Goal: Task Accomplishment & Management: Use online tool/utility

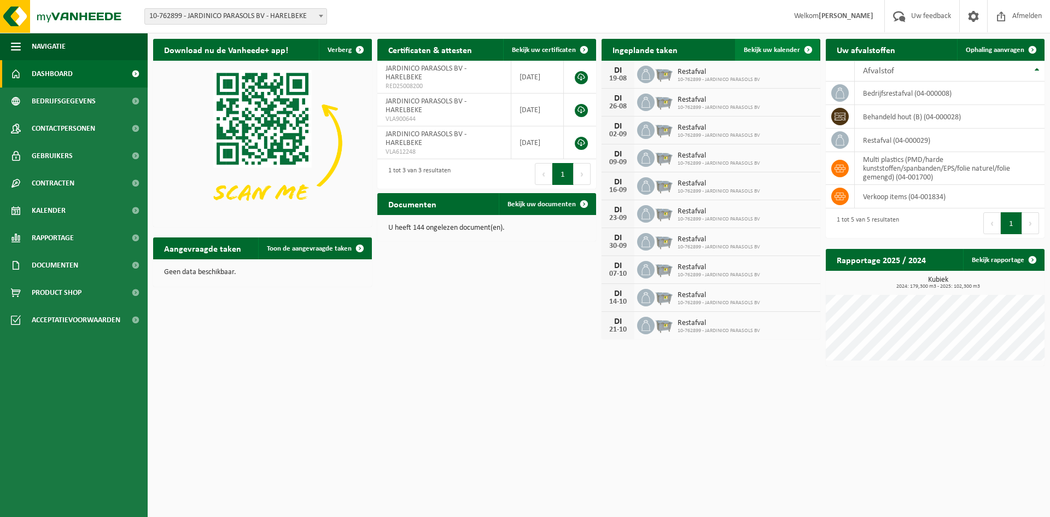
click at [761, 46] on span "Bekijk uw kalender" at bounding box center [772, 49] width 56 height 7
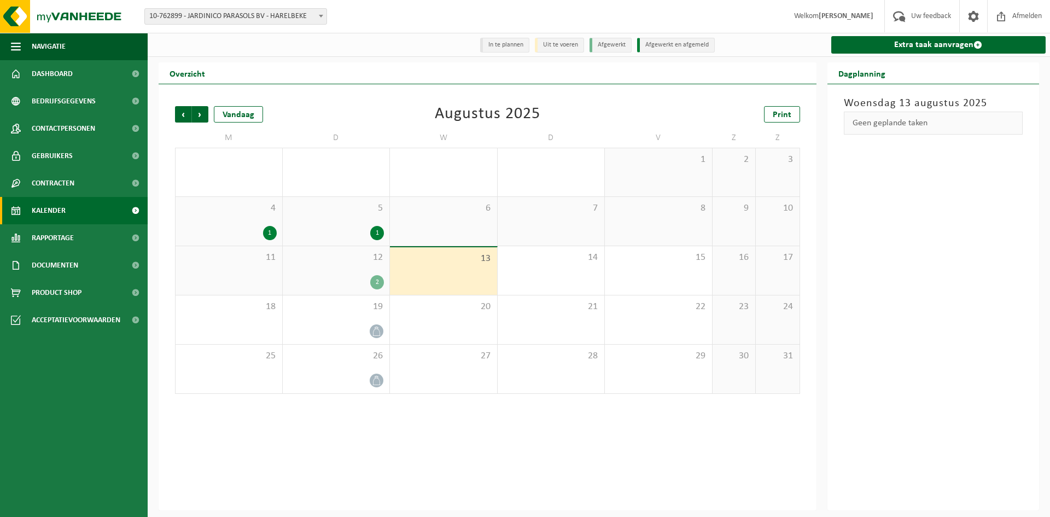
click at [442, 273] on div "13" at bounding box center [443, 271] width 107 height 48
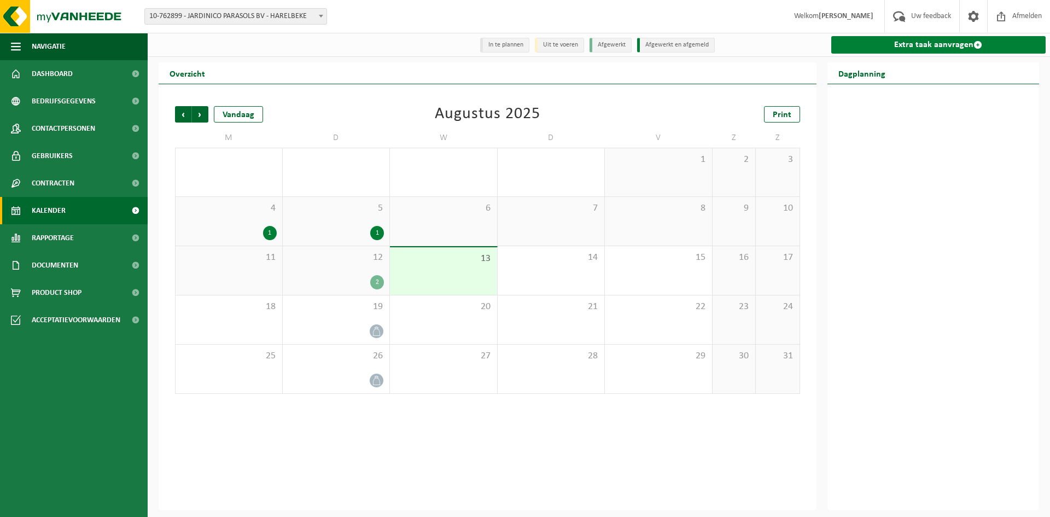
click at [935, 45] on link "Extra taak aanvragen" at bounding box center [938, 45] width 215 height 18
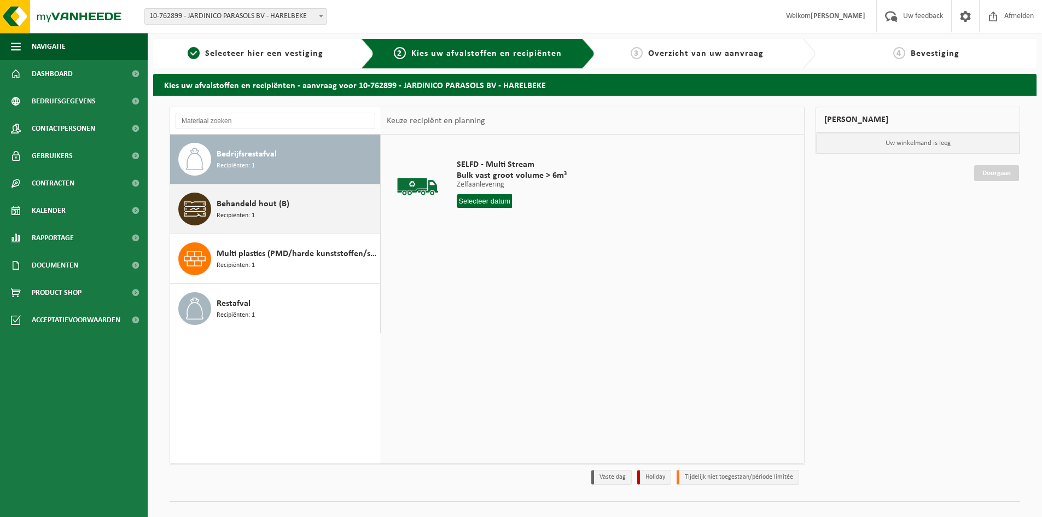
click at [229, 215] on span "Recipiënten: 1" at bounding box center [236, 216] width 38 height 10
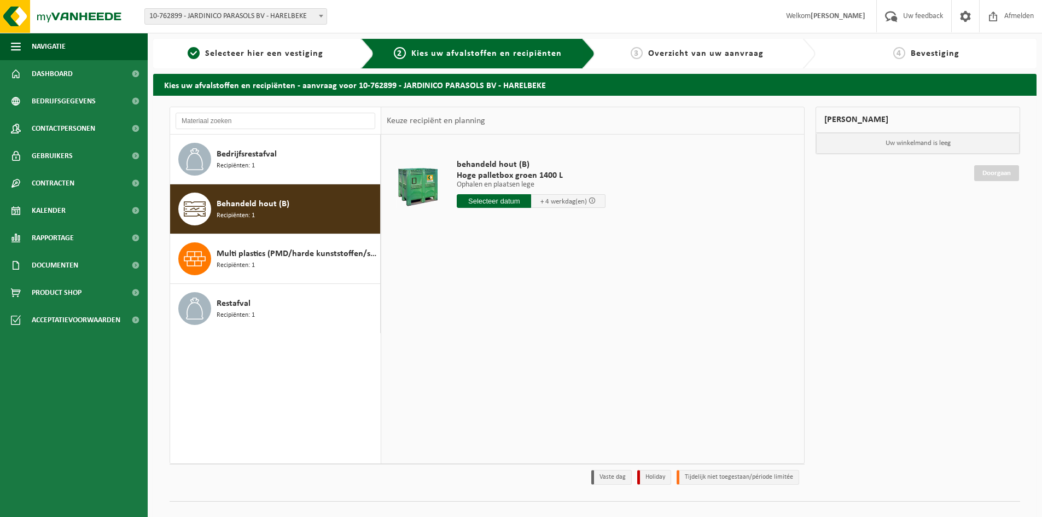
click at [480, 197] on input "text" at bounding box center [494, 201] width 74 height 14
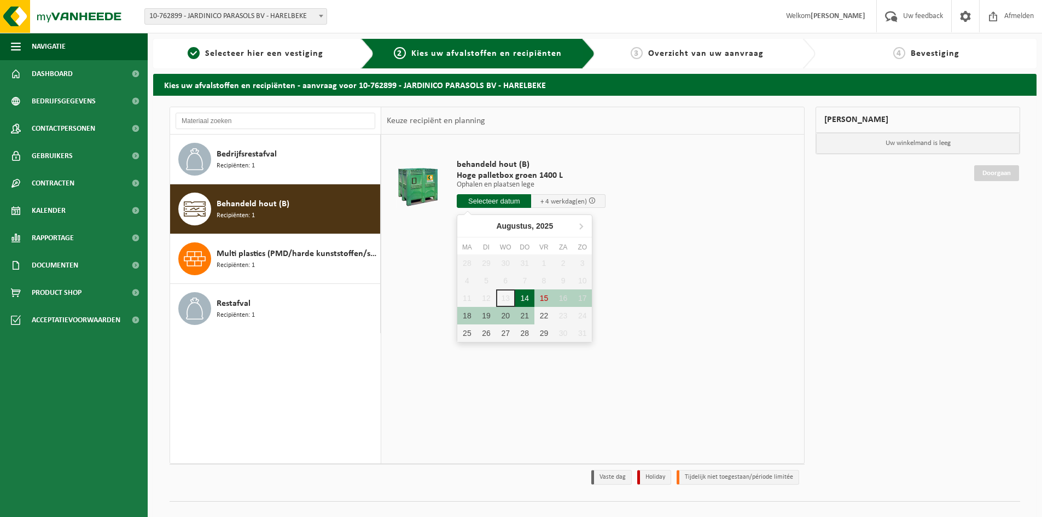
click at [527, 299] on div "14" at bounding box center [524, 298] width 19 height 18
type input "Van 2025-08-14"
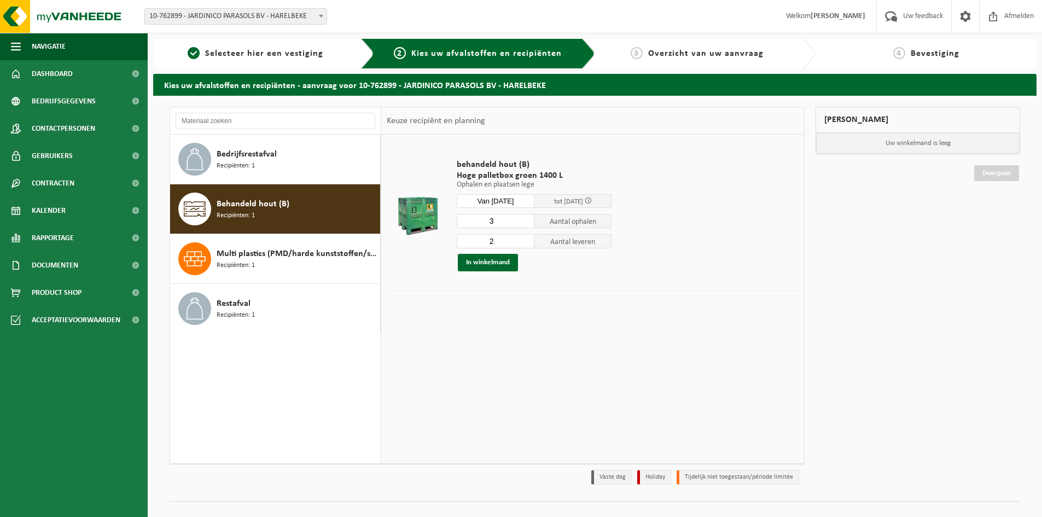
type input "2"
click at [527, 244] on input "2" at bounding box center [496, 241] width 78 height 14
click at [495, 266] on button "In winkelmand" at bounding box center [488, 263] width 60 height 18
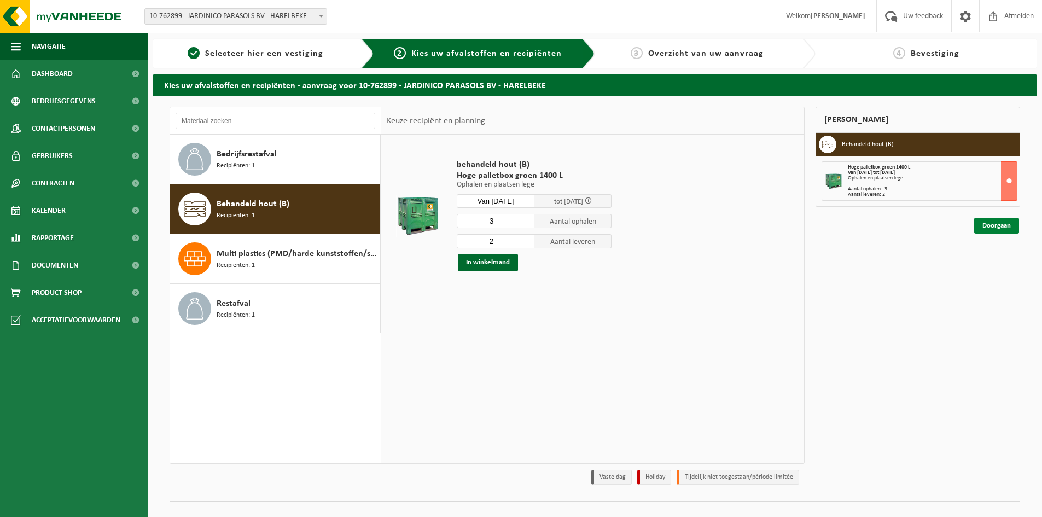
click at [993, 230] on link "Doorgaan" at bounding box center [996, 226] width 45 height 16
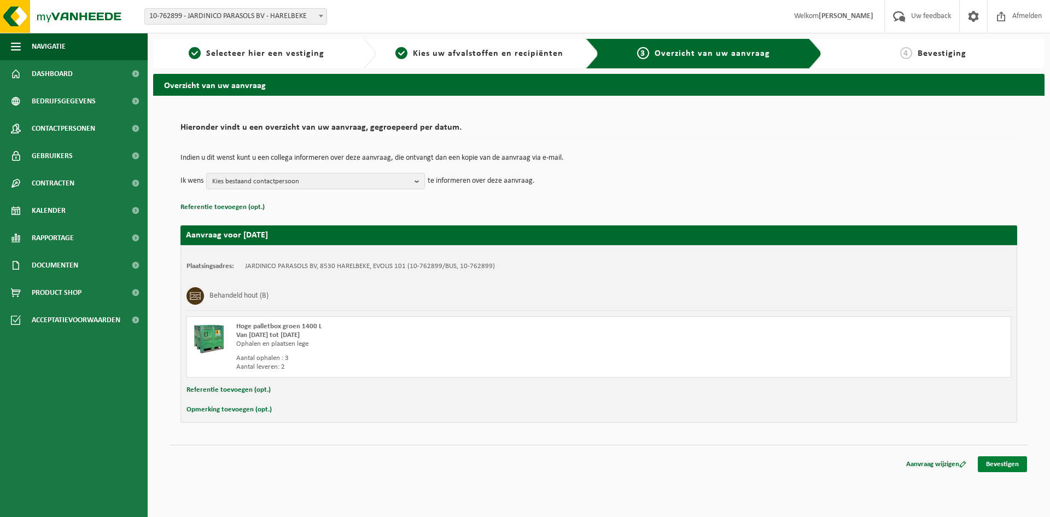
click at [1006, 465] on link "Bevestigen" at bounding box center [1002, 464] width 49 height 16
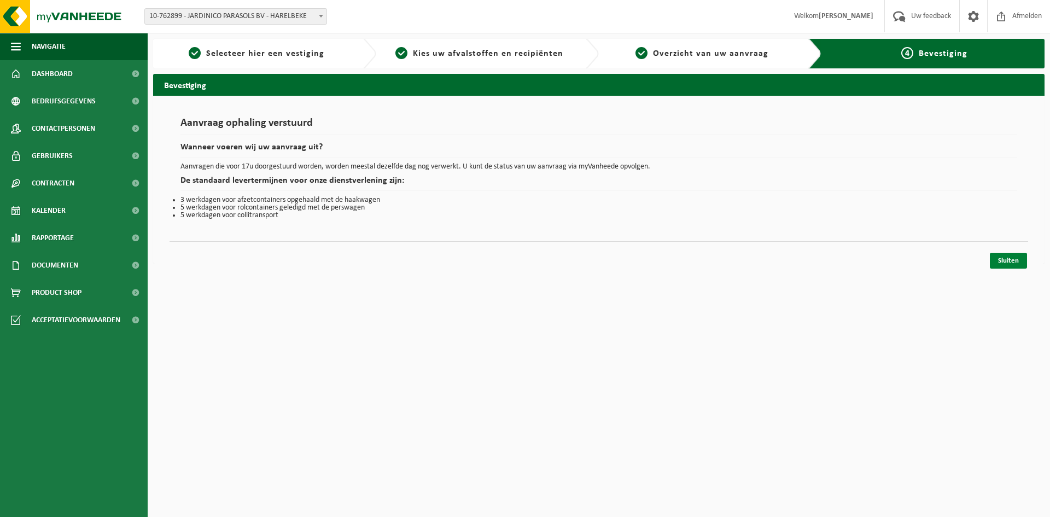
click at [1008, 263] on link "Sluiten" at bounding box center [1008, 261] width 37 height 16
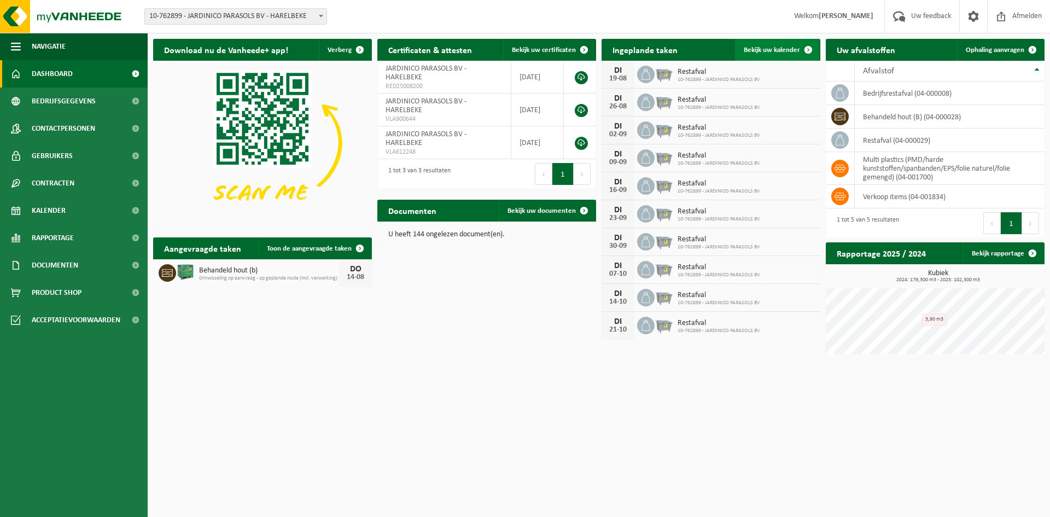
click at [758, 48] on span "Bekijk uw kalender" at bounding box center [772, 49] width 56 height 7
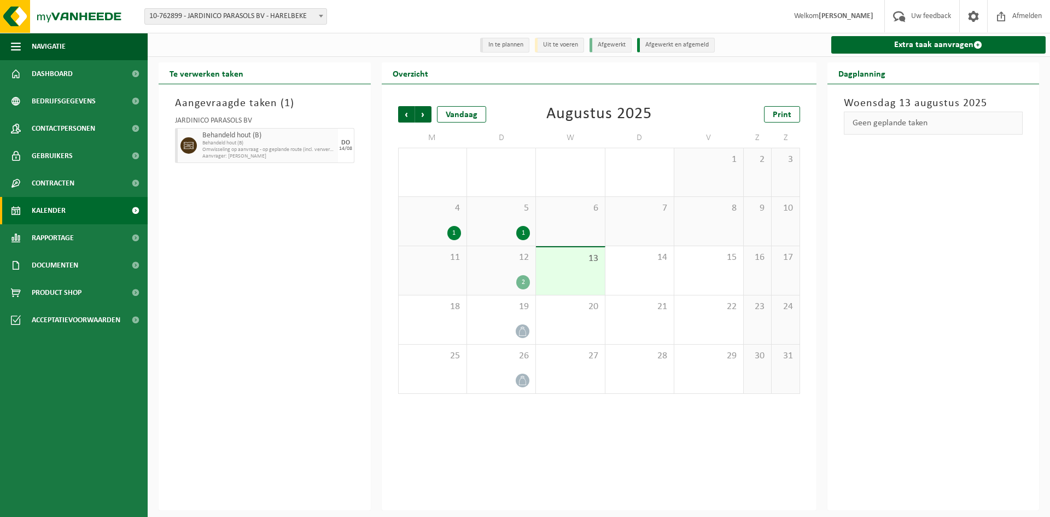
click at [483, 270] on div "12 2" at bounding box center [501, 270] width 68 height 49
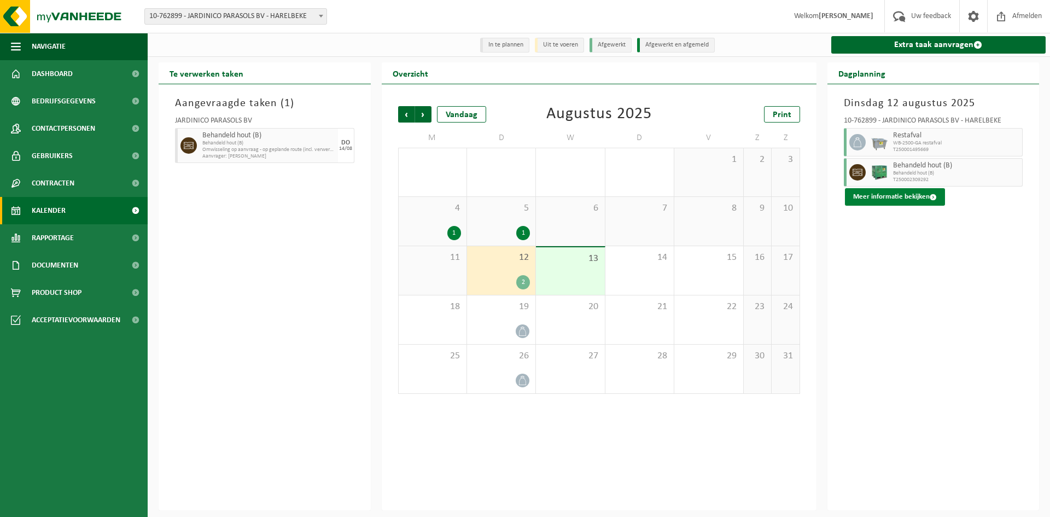
click at [919, 194] on button "Meer informatie bekijken" at bounding box center [895, 197] width 100 height 18
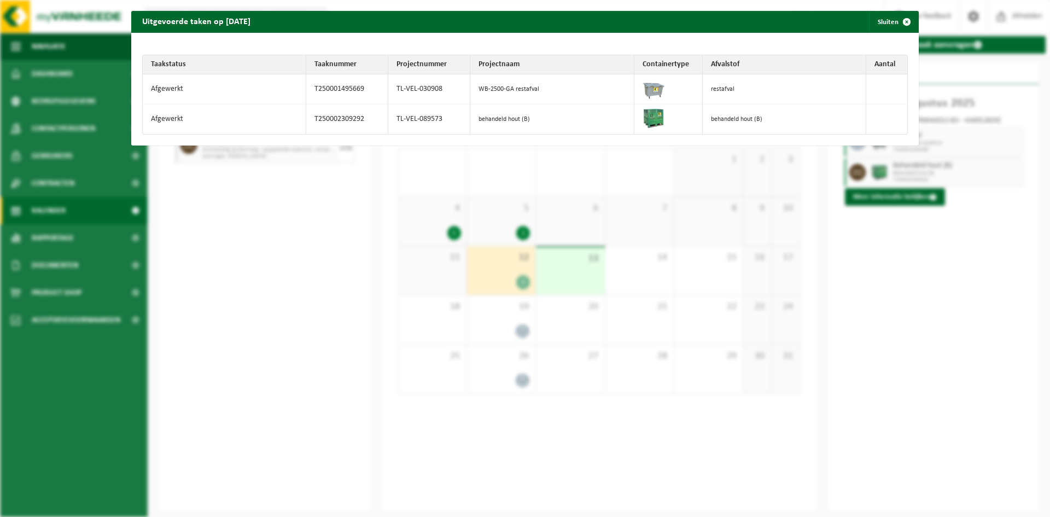
click at [756, 114] on td "behandeld hout (B)" at bounding box center [785, 119] width 164 height 30
click at [710, 121] on td "behandeld hout (B)" at bounding box center [785, 119] width 164 height 30
click at [889, 335] on div "Uitgevoerde taken op [DATE] Sluiten Taakstatus Taaknummer Projectnummer Project…" at bounding box center [525, 258] width 1050 height 517
